Goal: Transaction & Acquisition: Book appointment/travel/reservation

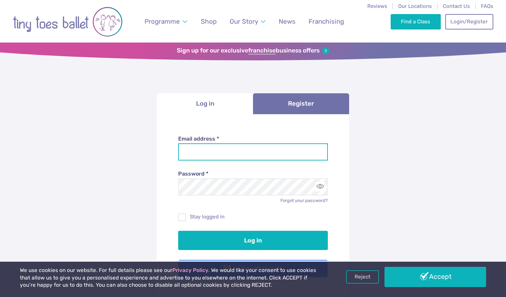
type input "**********"
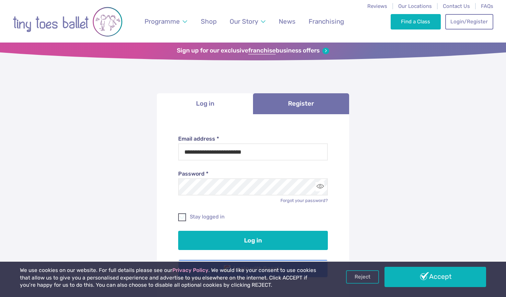
click at [204, 217] on label "Stay logged in" at bounding box center [253, 216] width 150 height 7
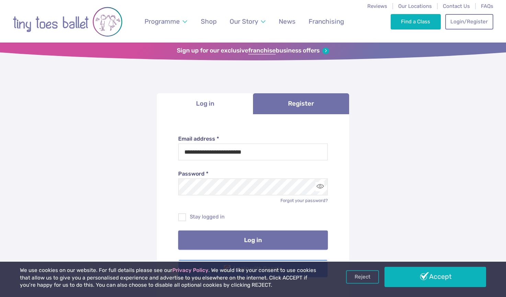
click at [221, 245] on button "Log in" at bounding box center [253, 240] width 150 height 19
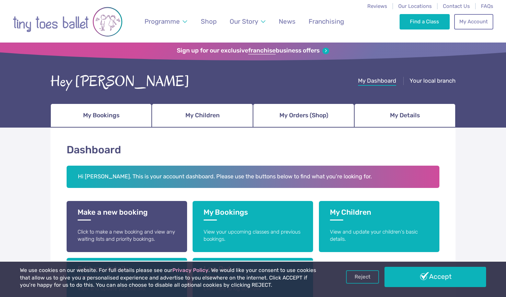
click at [419, 276] on link "Accept" at bounding box center [434, 277] width 101 height 20
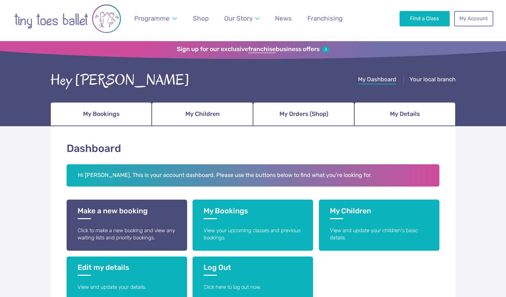
scroll to position [37, 0]
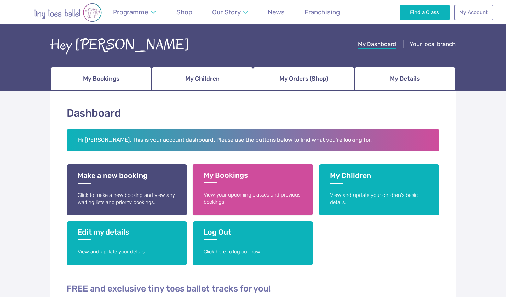
click at [218, 175] on h3 "My Bookings" at bounding box center [253, 177] width 98 height 13
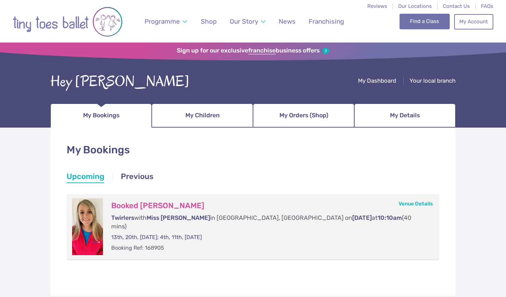
click at [407, 17] on link "Find a Class" at bounding box center [424, 21] width 50 height 15
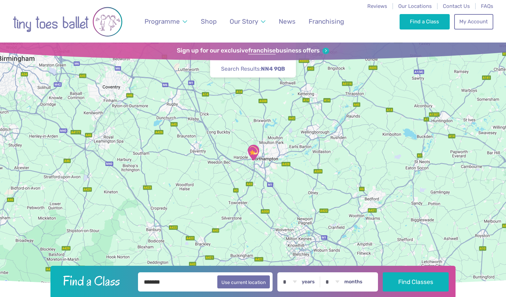
click at [249, 153] on img "The Elgar centre" at bounding box center [253, 152] width 17 height 17
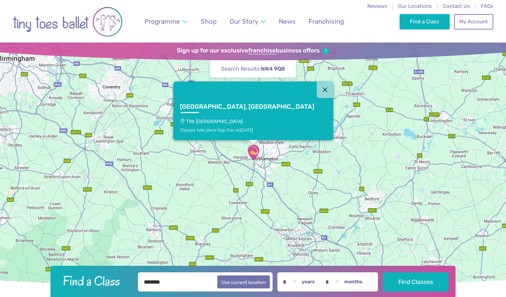
click at [249, 117] on link "Upton, Northampton The Elgar centre Classes take place Sep-Dec on Saturday" at bounding box center [253, 119] width 160 height 42
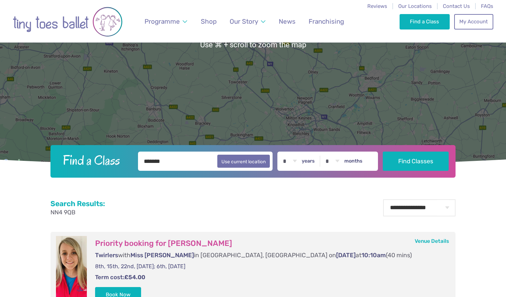
scroll to position [254, 0]
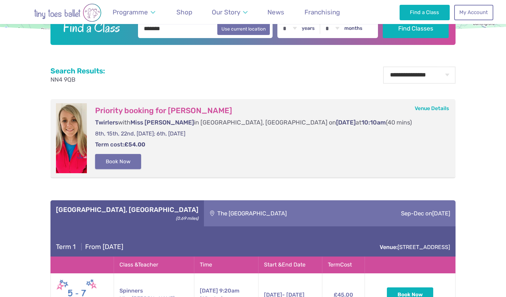
click at [128, 161] on button "Book Now" at bounding box center [118, 161] width 46 height 15
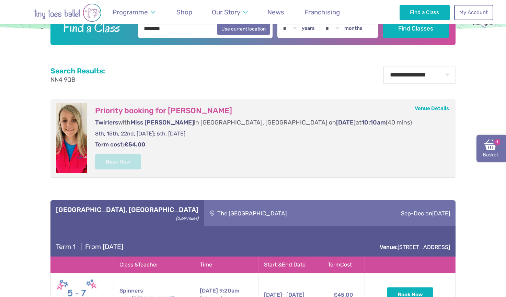
click at [499, 156] on link "Basket 1" at bounding box center [491, 148] width 30 height 27
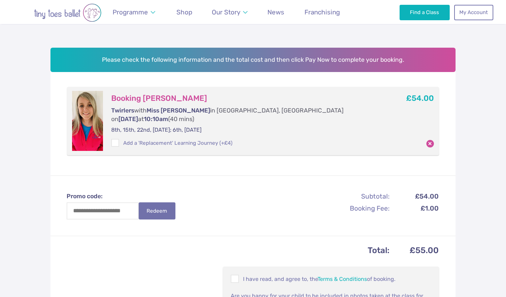
scroll to position [114, 0]
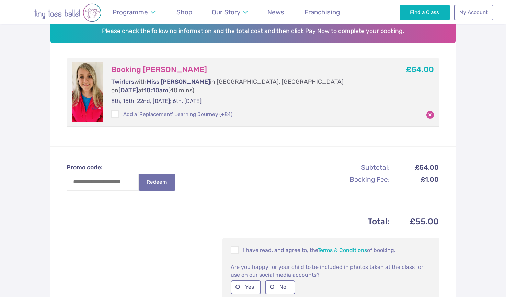
click at [231, 244] on div "I have read, and agree to, the Terms & Conditions of booking." at bounding box center [331, 250] width 206 height 14
click at [232, 248] on span at bounding box center [235, 251] width 8 height 7
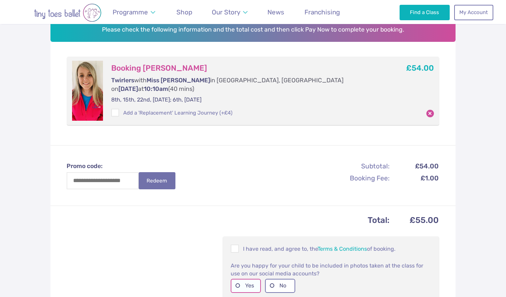
click at [243, 279] on label "Yes" at bounding box center [246, 286] width 30 height 14
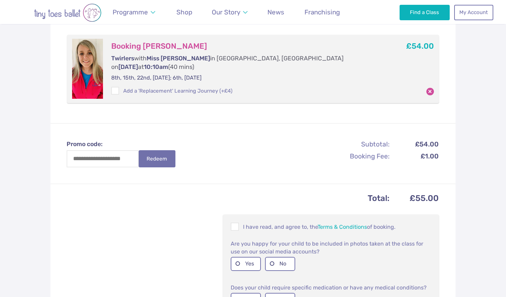
scroll to position [152, 0]
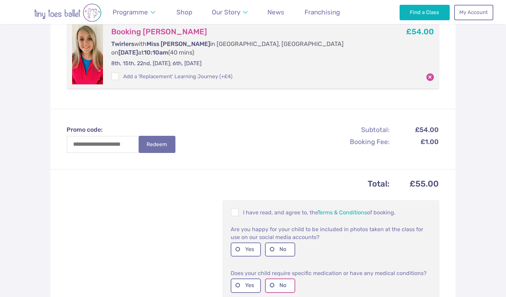
click at [271, 279] on label "No" at bounding box center [280, 286] width 30 height 14
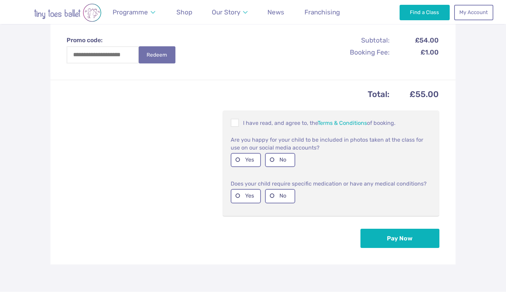
scroll to position [315, 0]
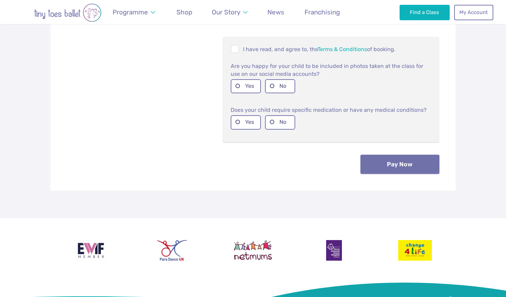
click at [397, 155] on button "Pay Now" at bounding box center [399, 164] width 79 height 19
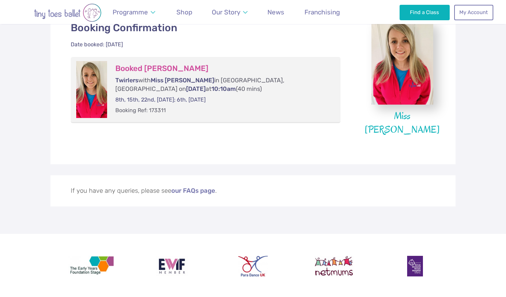
scroll to position [143, 0]
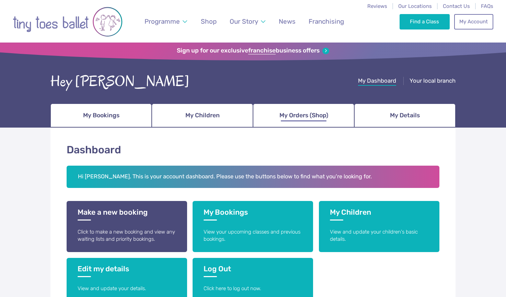
click at [286, 113] on span "My Orders (Shop)" at bounding box center [303, 115] width 49 height 12
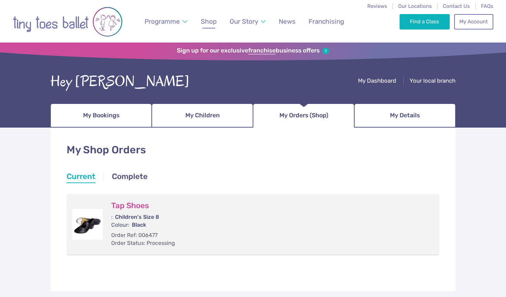
click at [209, 21] on span "Shop" at bounding box center [209, 22] width 16 height 8
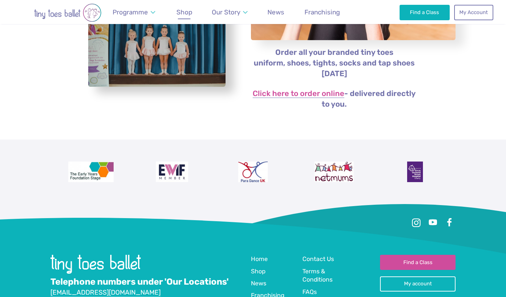
scroll to position [157, 0]
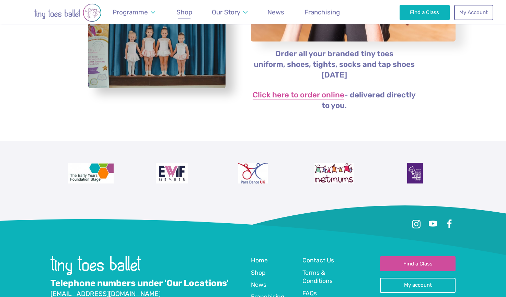
click at [287, 94] on link "Click here to order online" at bounding box center [299, 95] width 92 height 8
